Goal: Navigation & Orientation: Find specific page/section

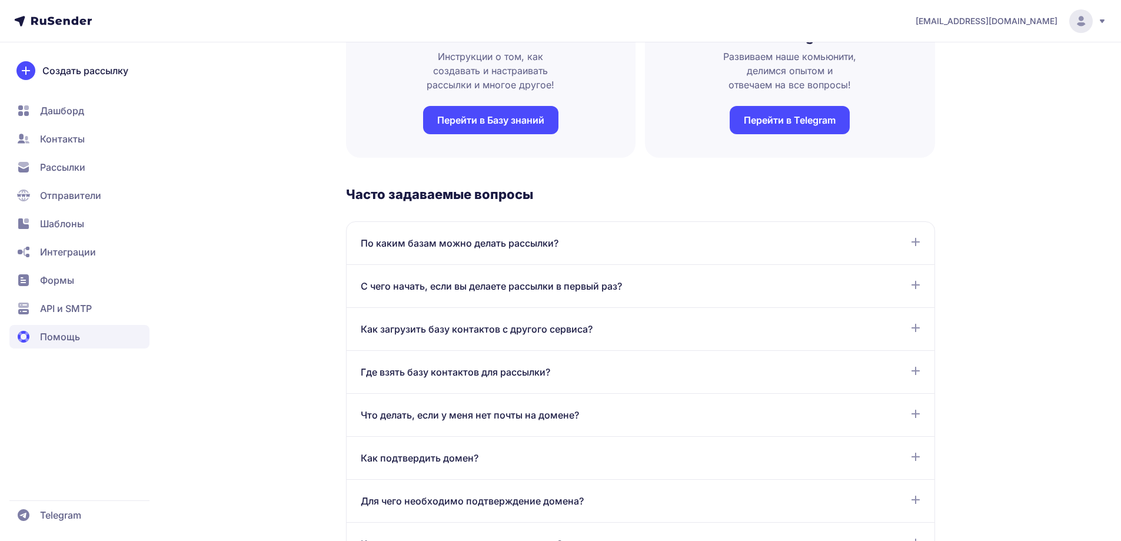
scroll to position [59, 0]
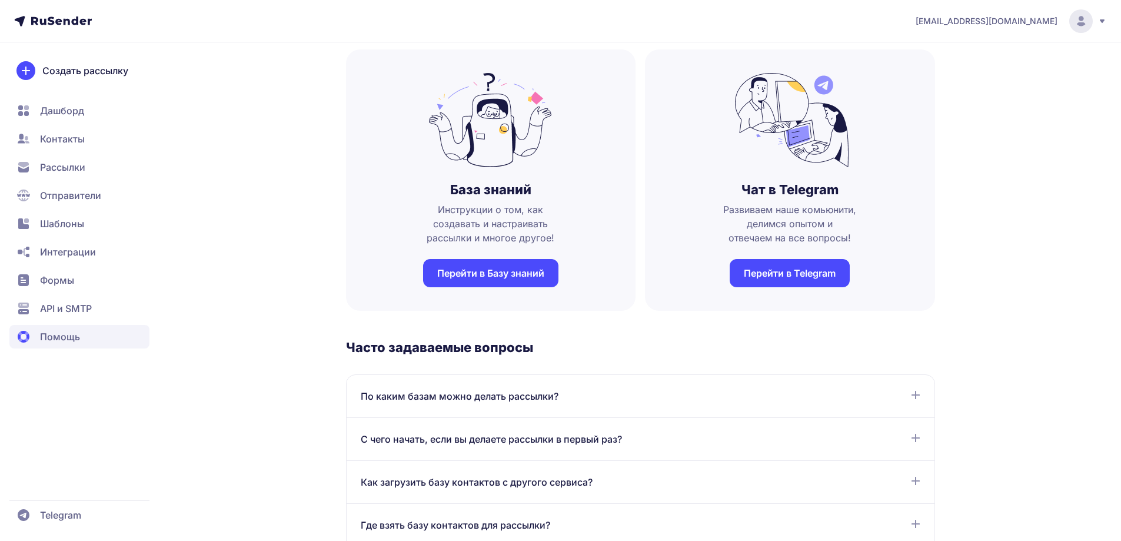
click at [771, 272] on link "Перейти в Telegram" at bounding box center [790, 273] width 120 height 28
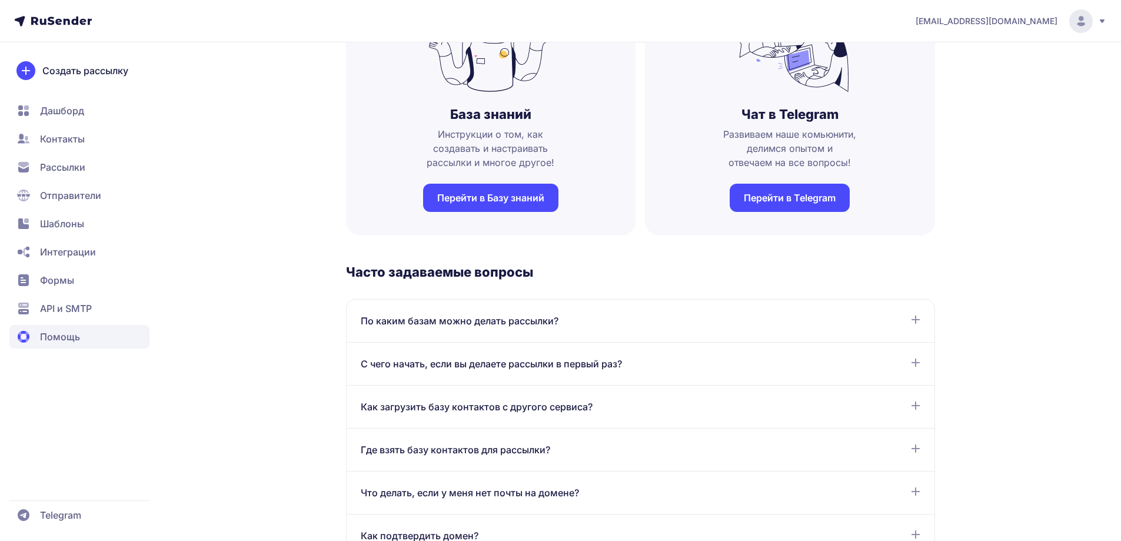
scroll to position [0, 0]
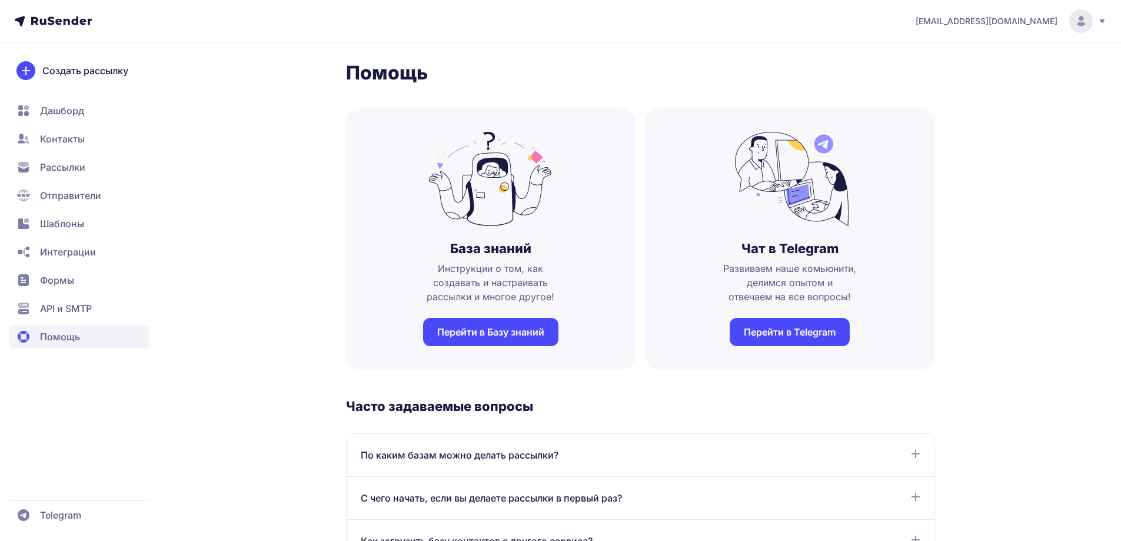
click at [82, 257] on span "Интеграции" at bounding box center [68, 252] width 56 height 14
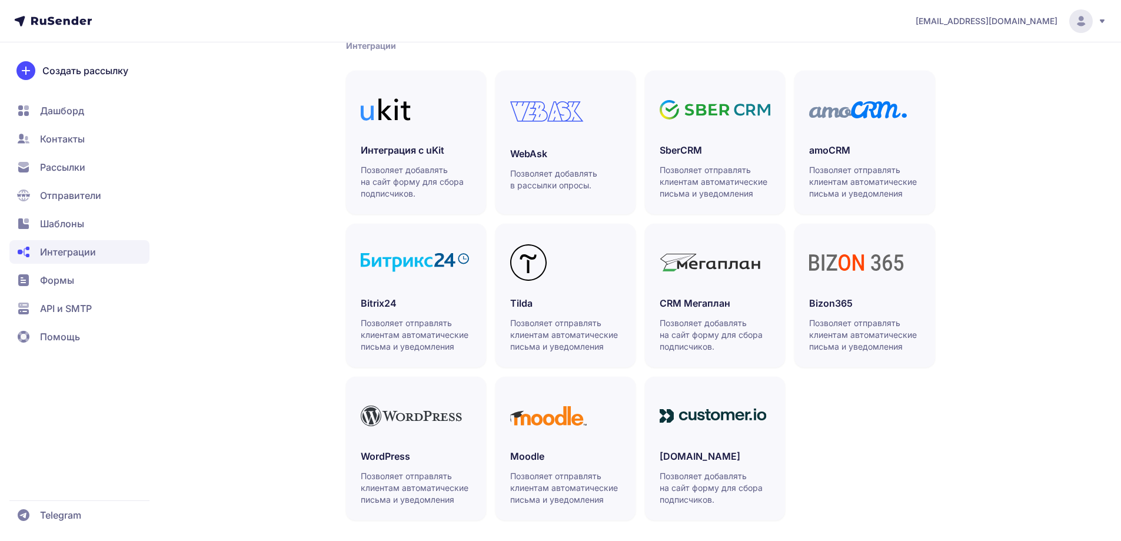
scroll to position [268, 0]
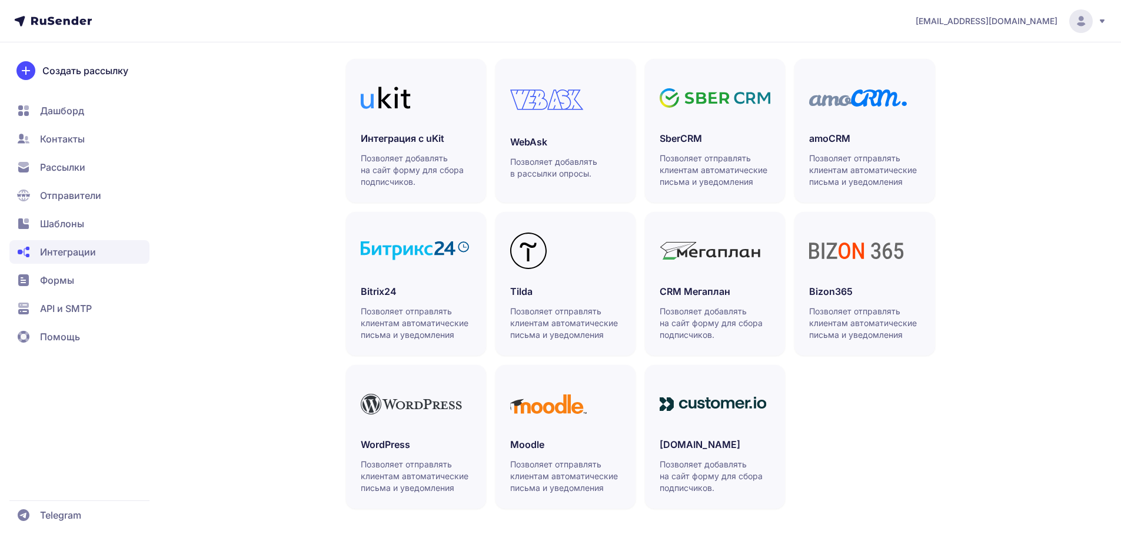
click at [64, 280] on span "Формы" at bounding box center [57, 280] width 34 height 14
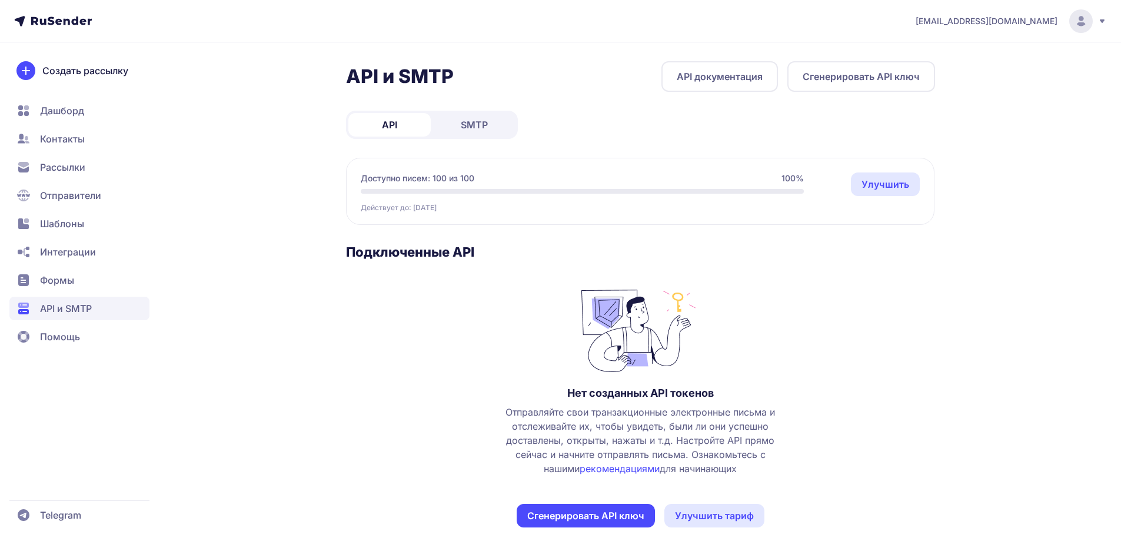
click at [71, 331] on span "Помощь" at bounding box center [60, 336] width 40 height 14
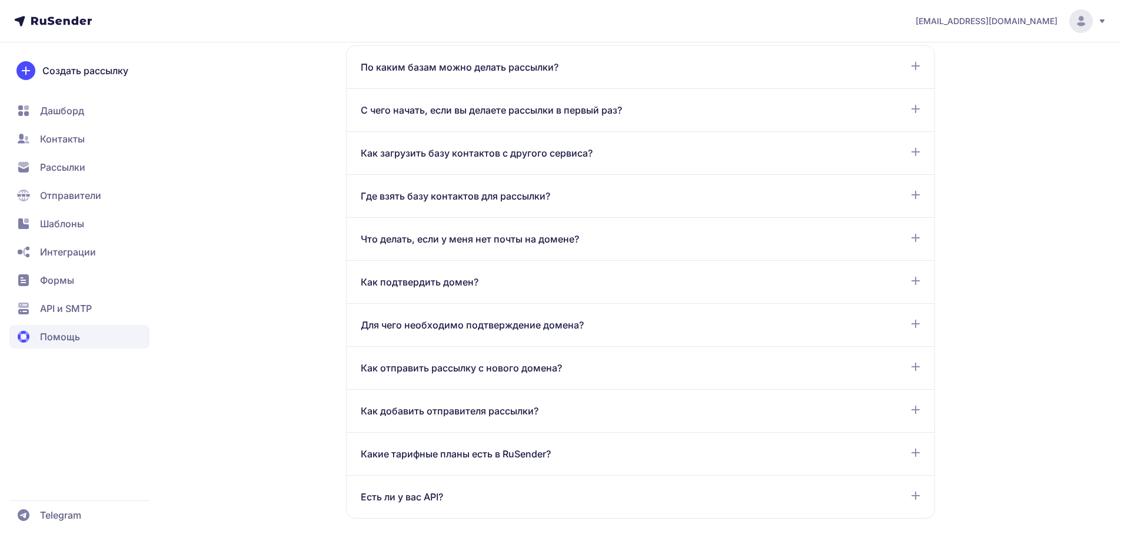
scroll to position [118, 0]
